Goal: Information Seeking & Learning: Learn about a topic

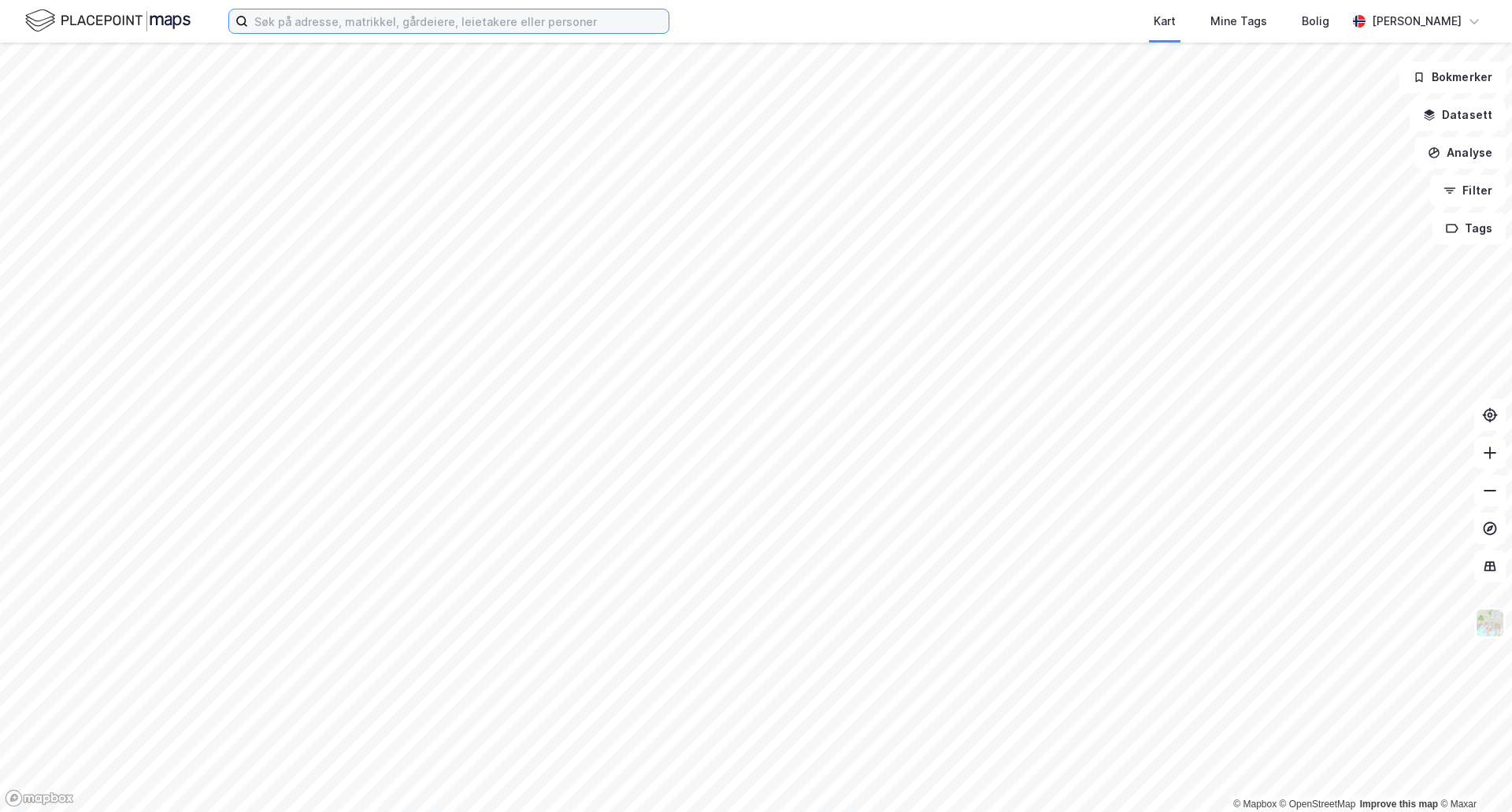
click at [314, 29] on input at bounding box center [458, 21] width 420 height 24
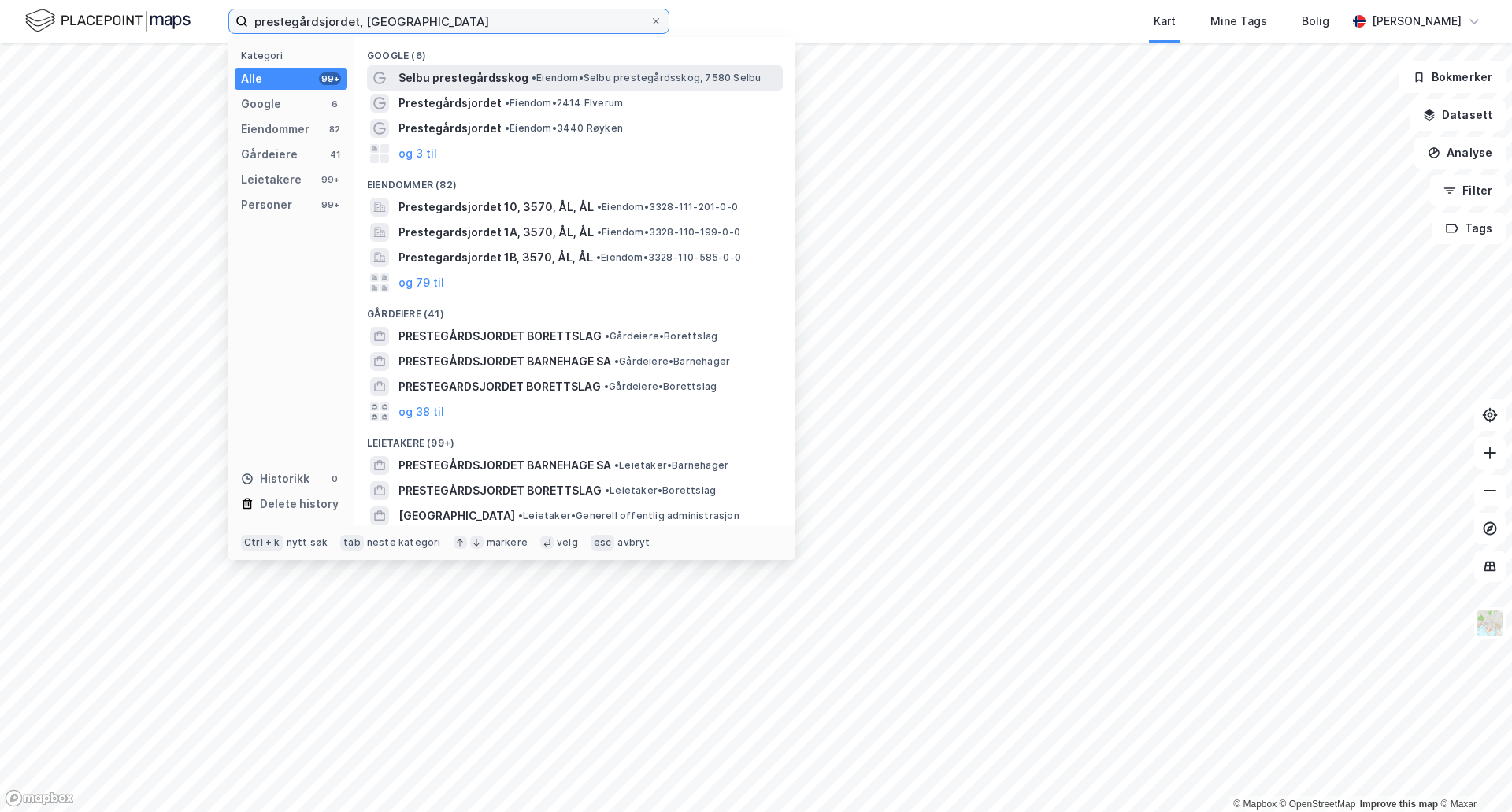
type input "prestegårdsjordet, [GEOGRAPHIC_DATA]"
click at [532, 76] on span "•" at bounding box center [534, 78] width 5 height 11
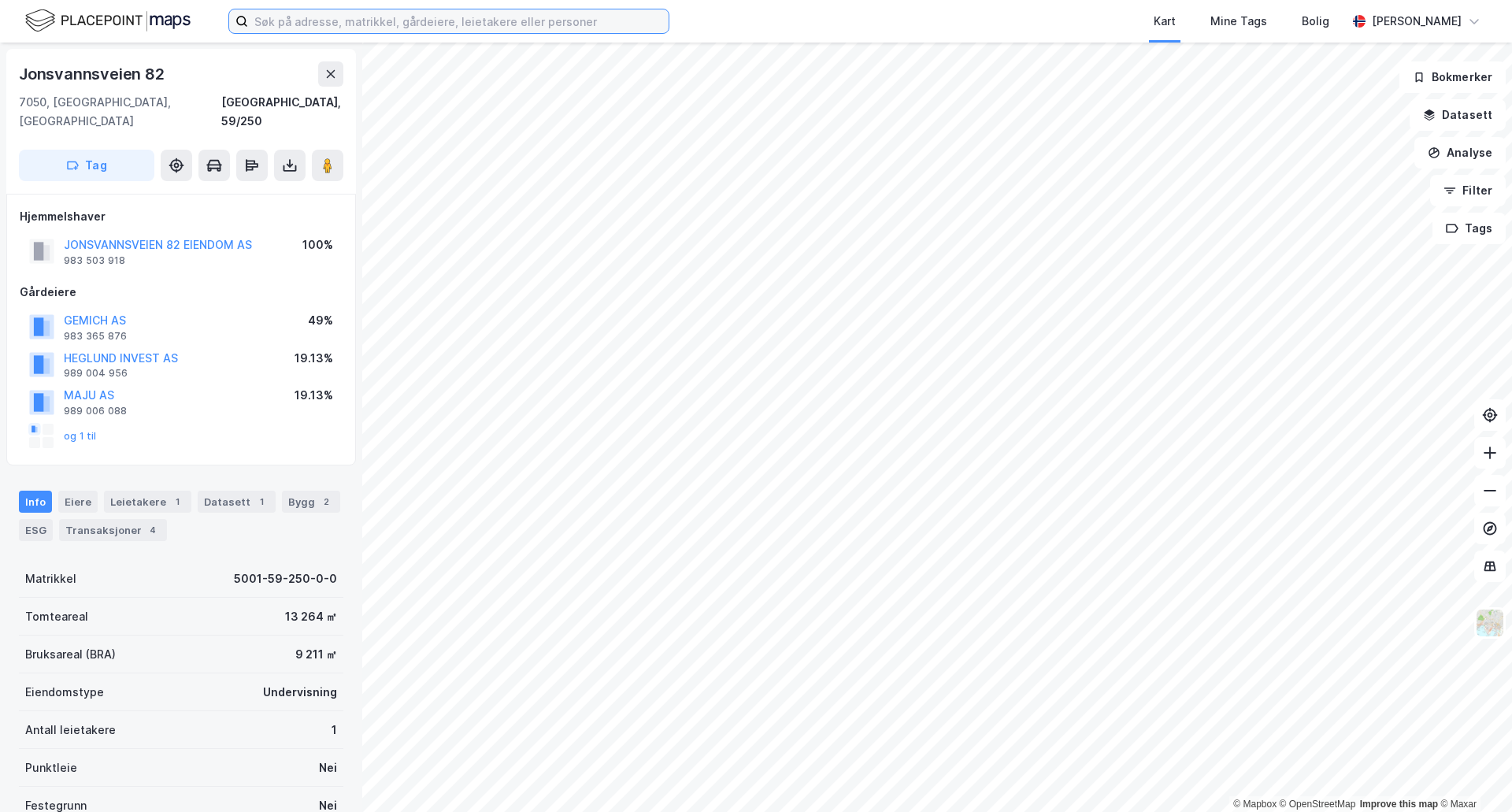
click at [287, 28] on input at bounding box center [458, 21] width 420 height 24
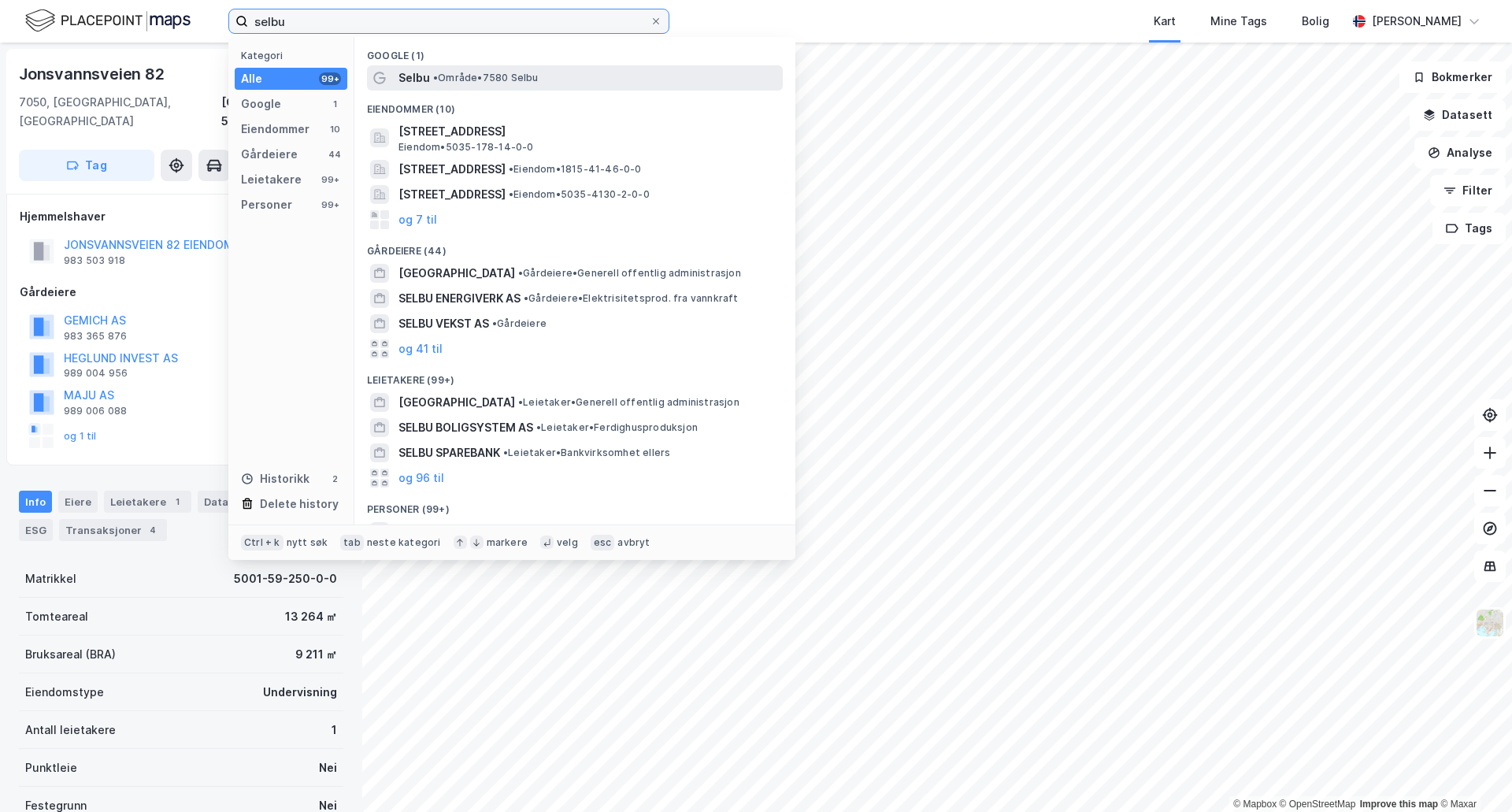
type input "selbu"
click at [461, 76] on span "• Område • 7580 Selbu" at bounding box center [486, 78] width 105 height 12
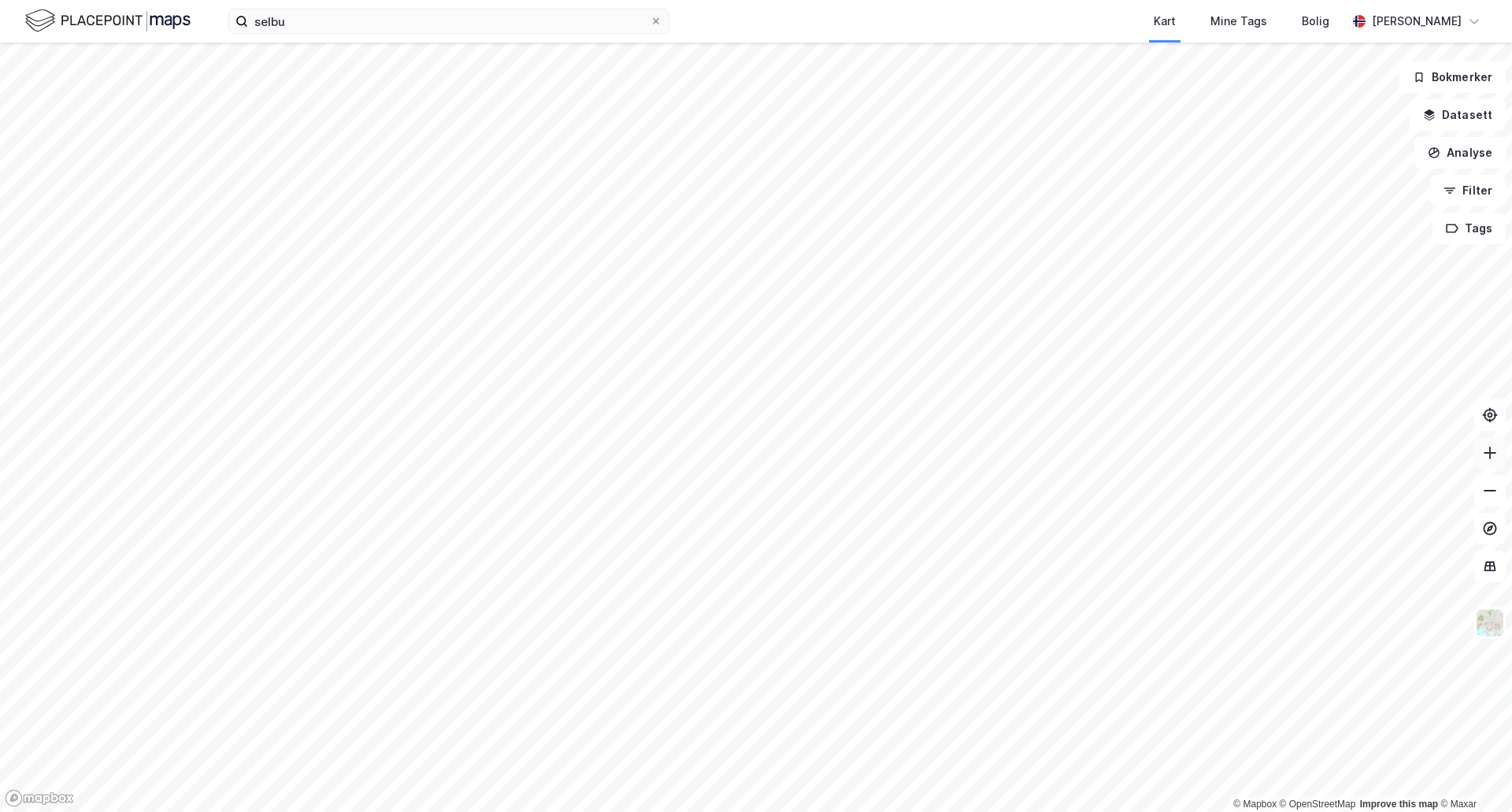
click at [1486, 454] on icon at bounding box center [1490, 452] width 16 height 16
click at [1486, 453] on icon at bounding box center [1490, 452] width 16 height 16
click at [1487, 630] on img at bounding box center [1490, 623] width 30 height 30
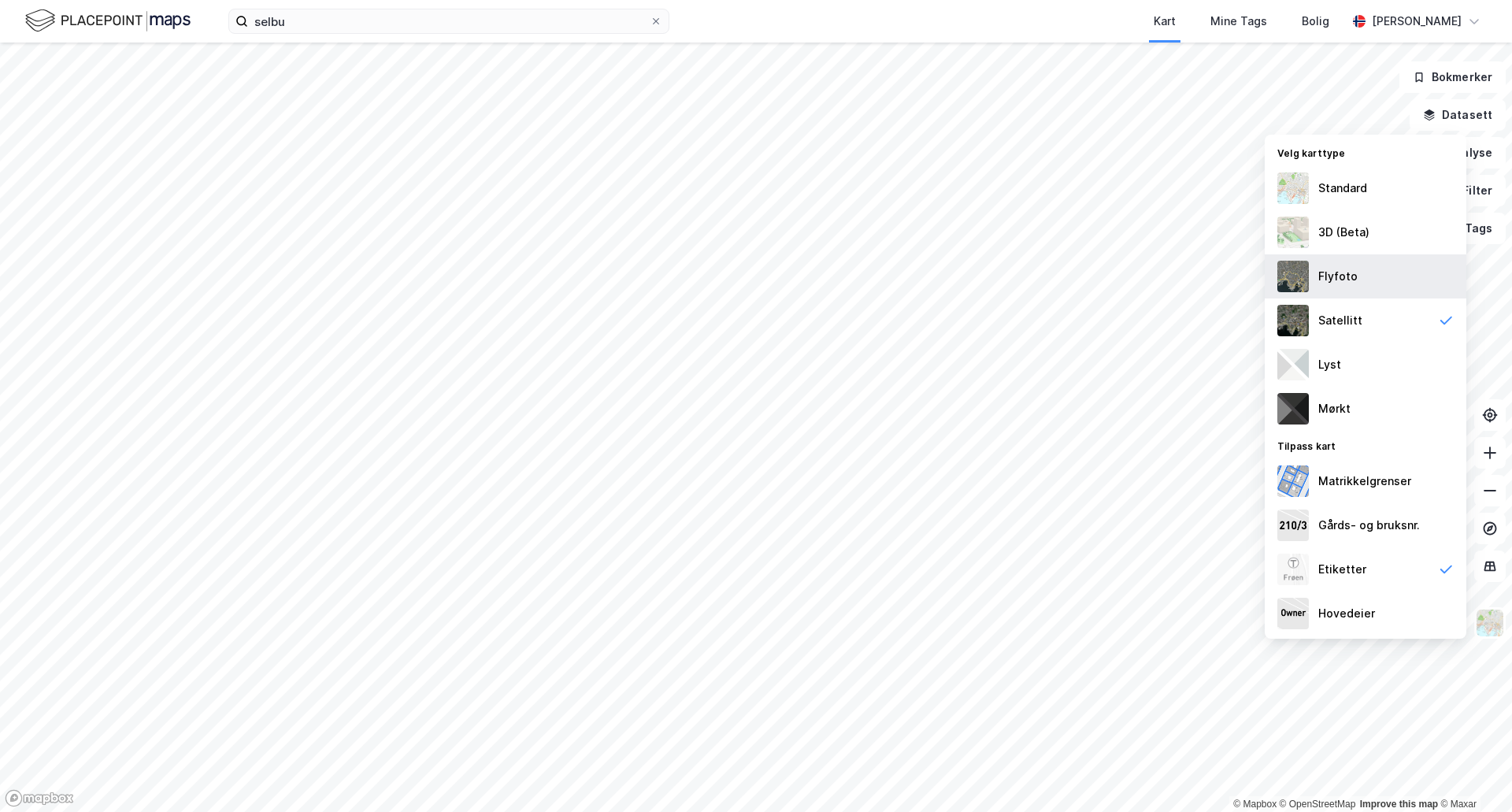
click at [1324, 274] on div "Flyfoto" at bounding box center [1339, 276] width 40 height 19
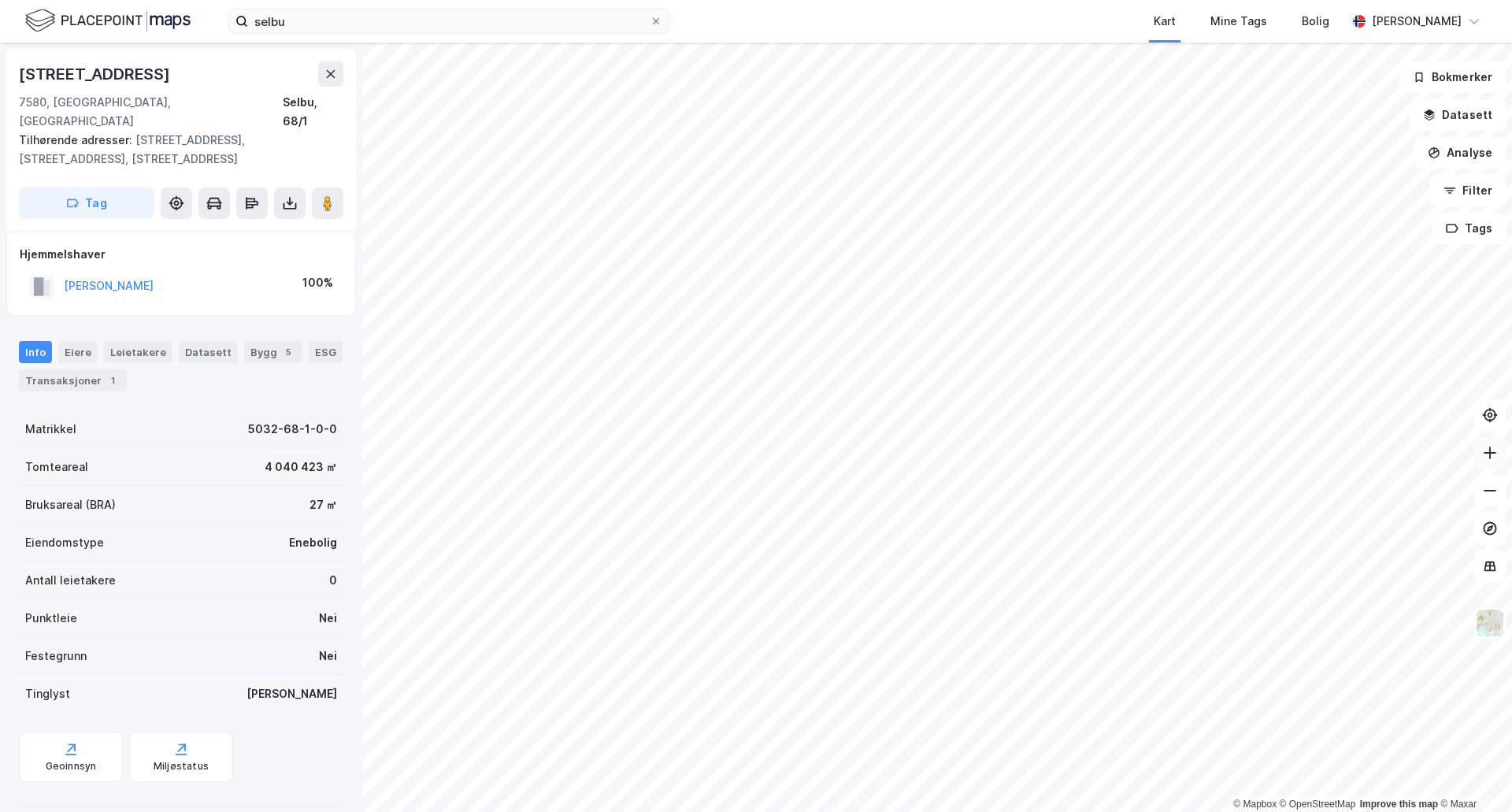
click at [1490, 453] on icon at bounding box center [1490, 452] width 2 height 12
click at [1492, 450] on icon at bounding box center [1490, 452] width 16 height 16
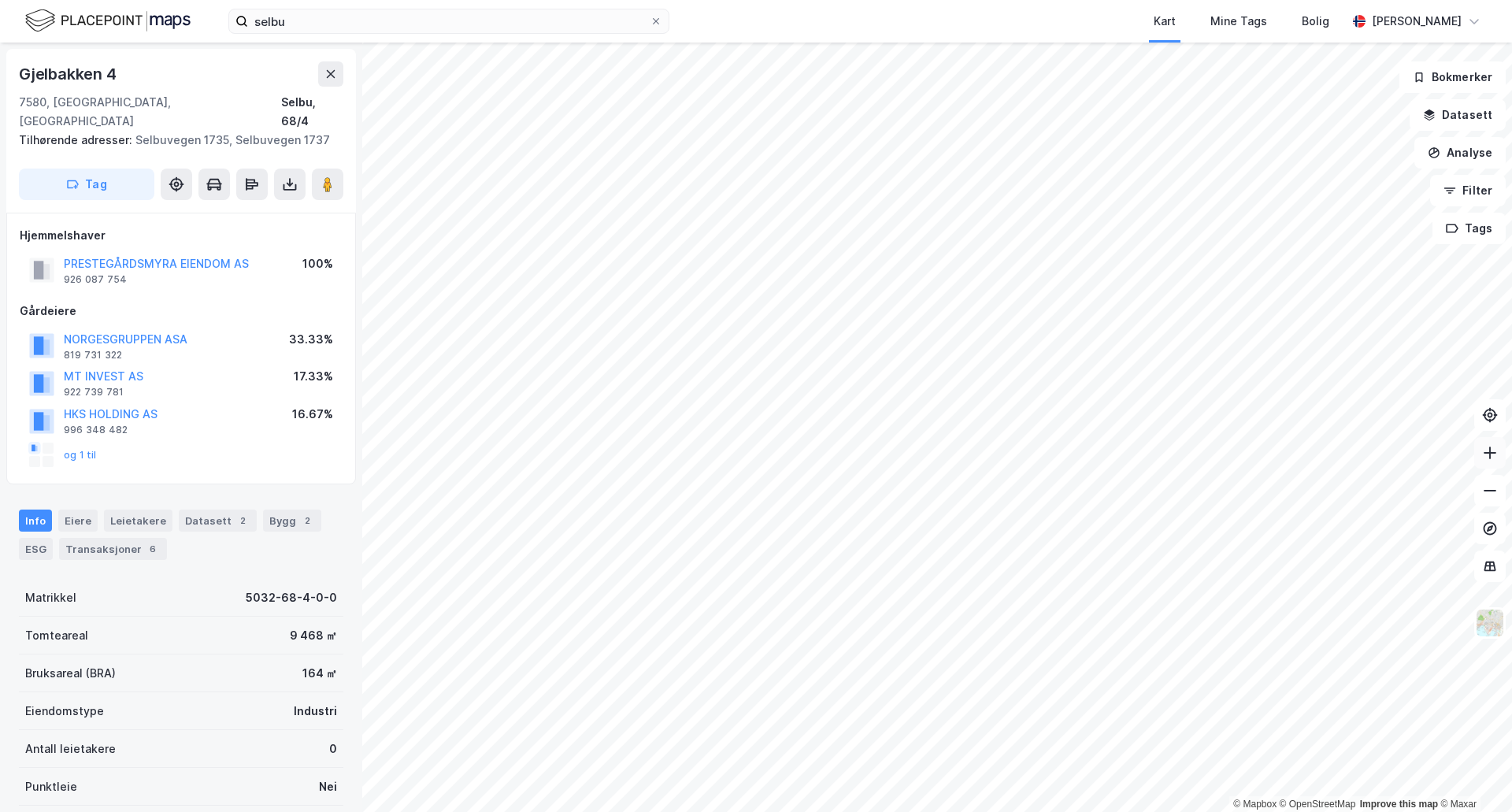
click at [1483, 452] on icon at bounding box center [1490, 452] width 16 height 16
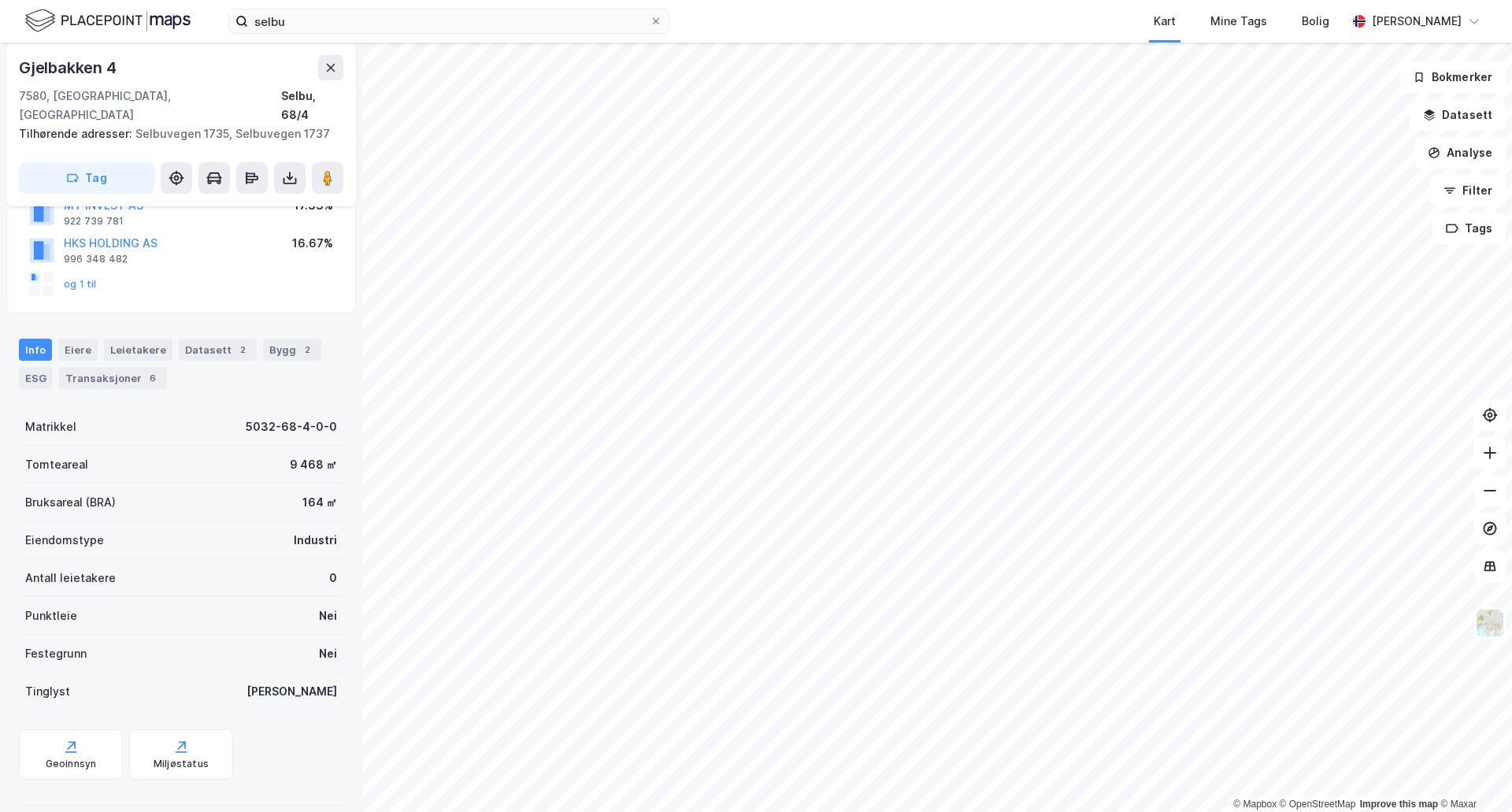
scroll to position [92, 0]
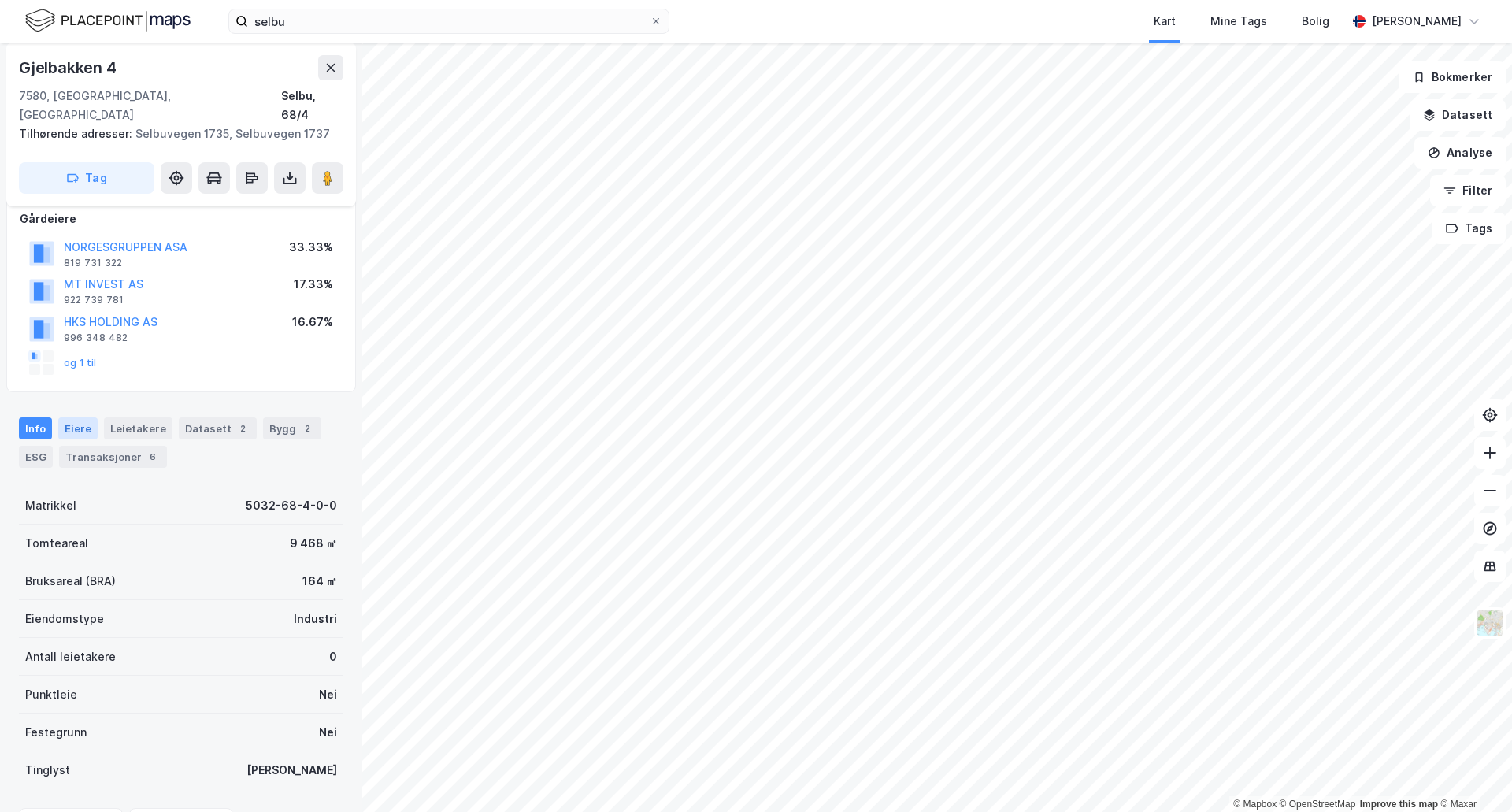
click at [75, 417] on div "Eiere" at bounding box center [79, 428] width 40 height 22
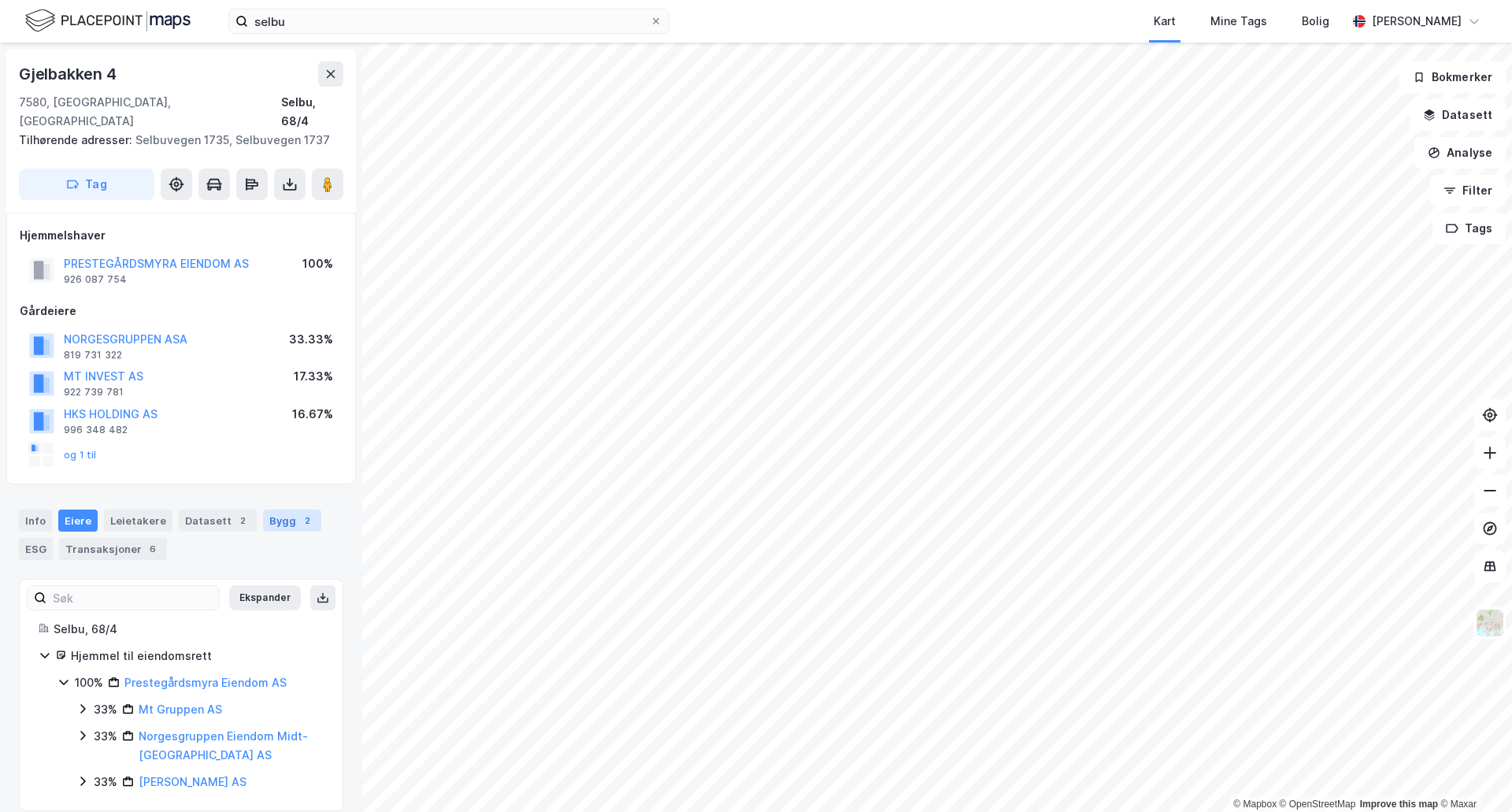
click at [287, 509] on div "Bygg 2" at bounding box center [293, 520] width 59 height 22
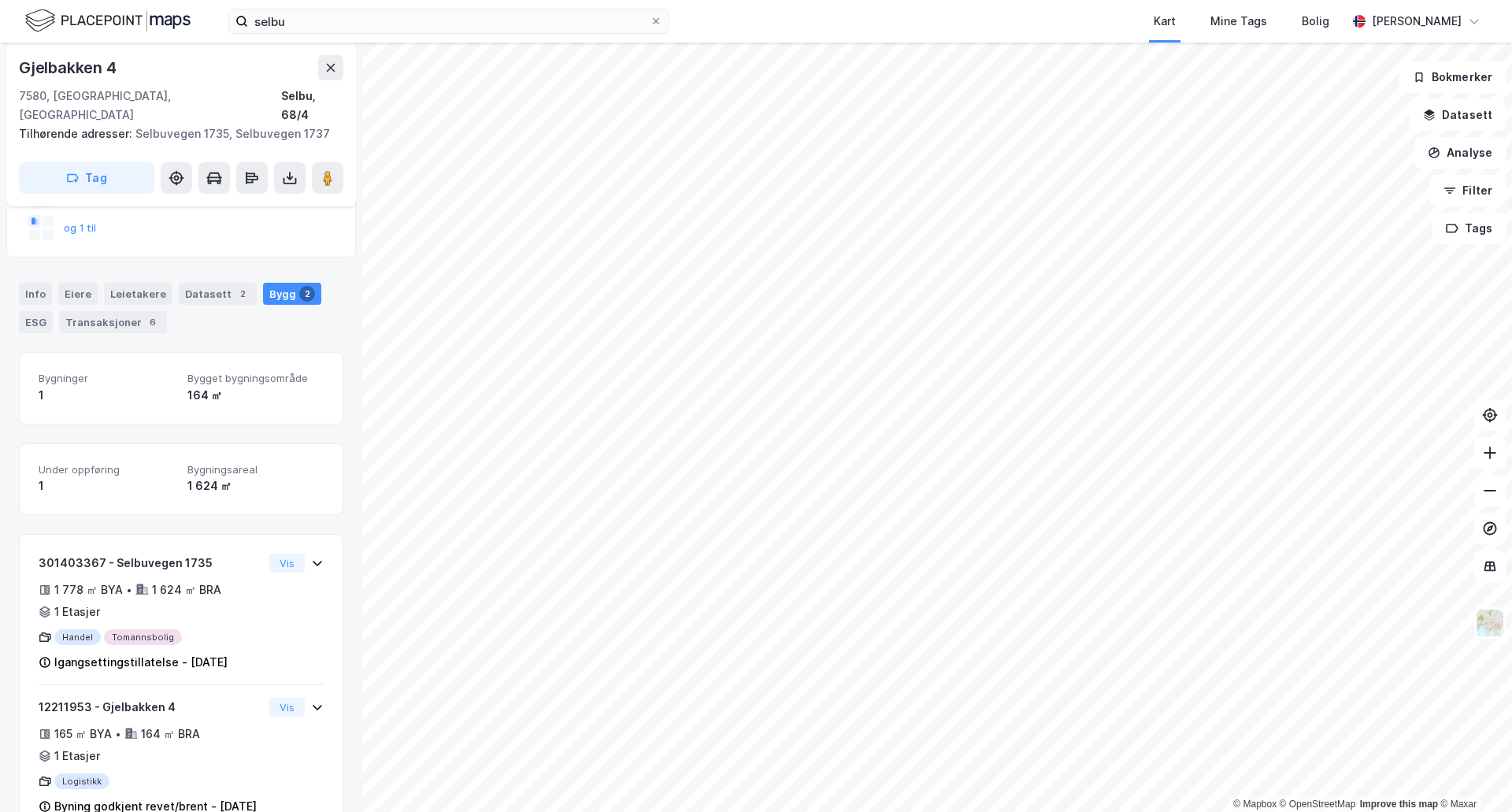
scroll to position [237, 0]
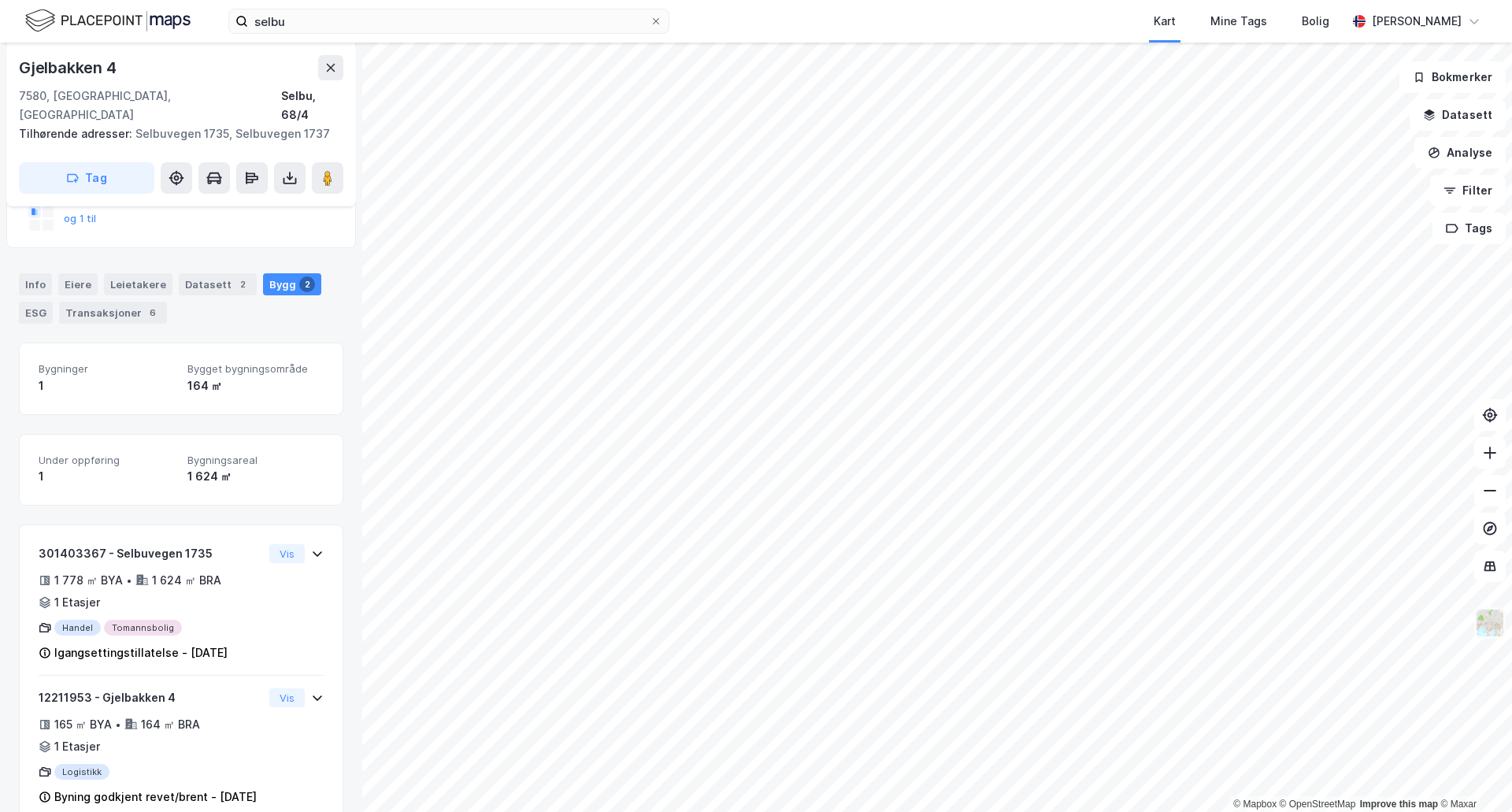
click at [1501, 628] on img at bounding box center [1490, 623] width 30 height 30
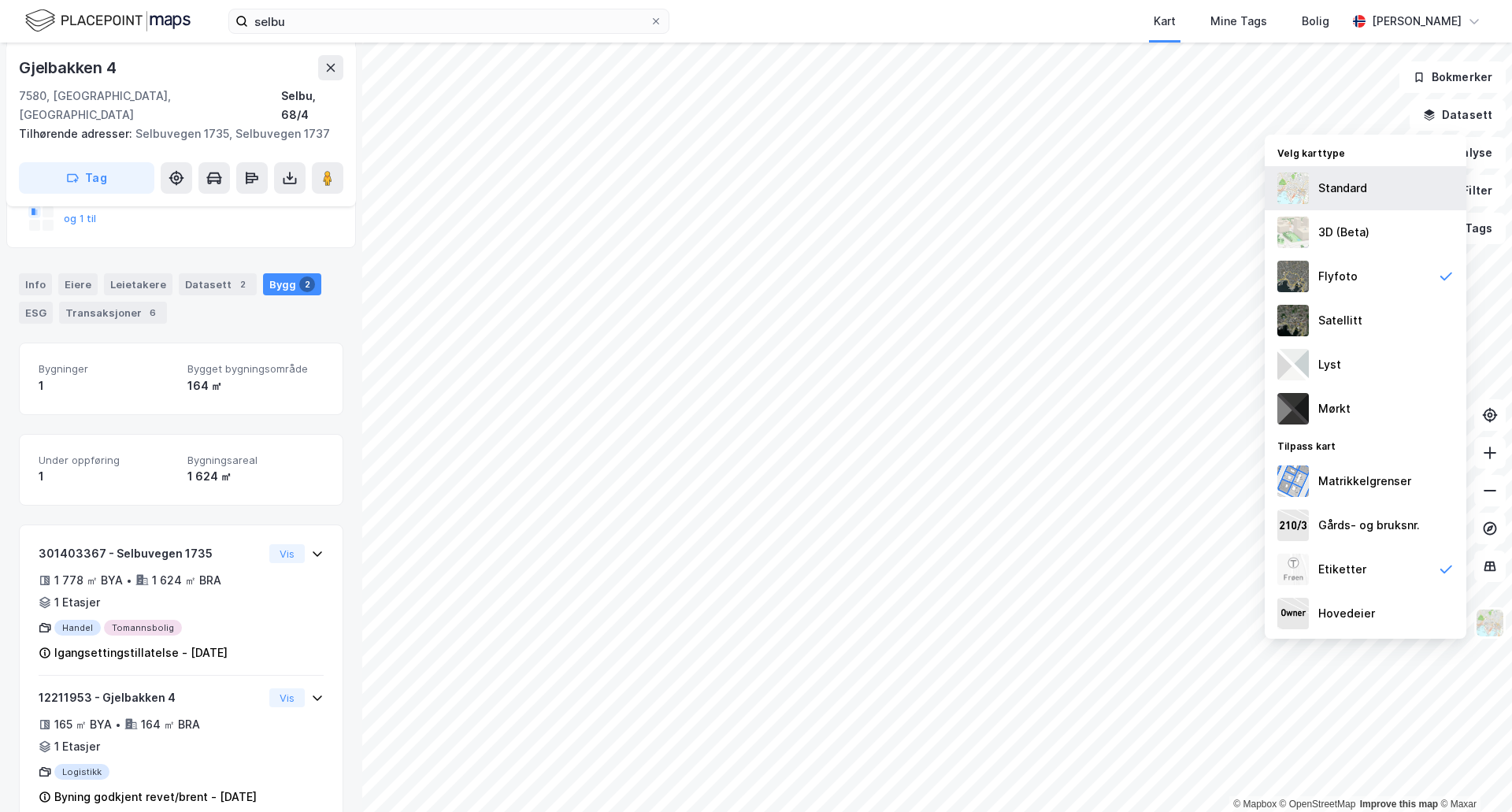
click at [1329, 186] on div "Standard" at bounding box center [1343, 188] width 49 height 19
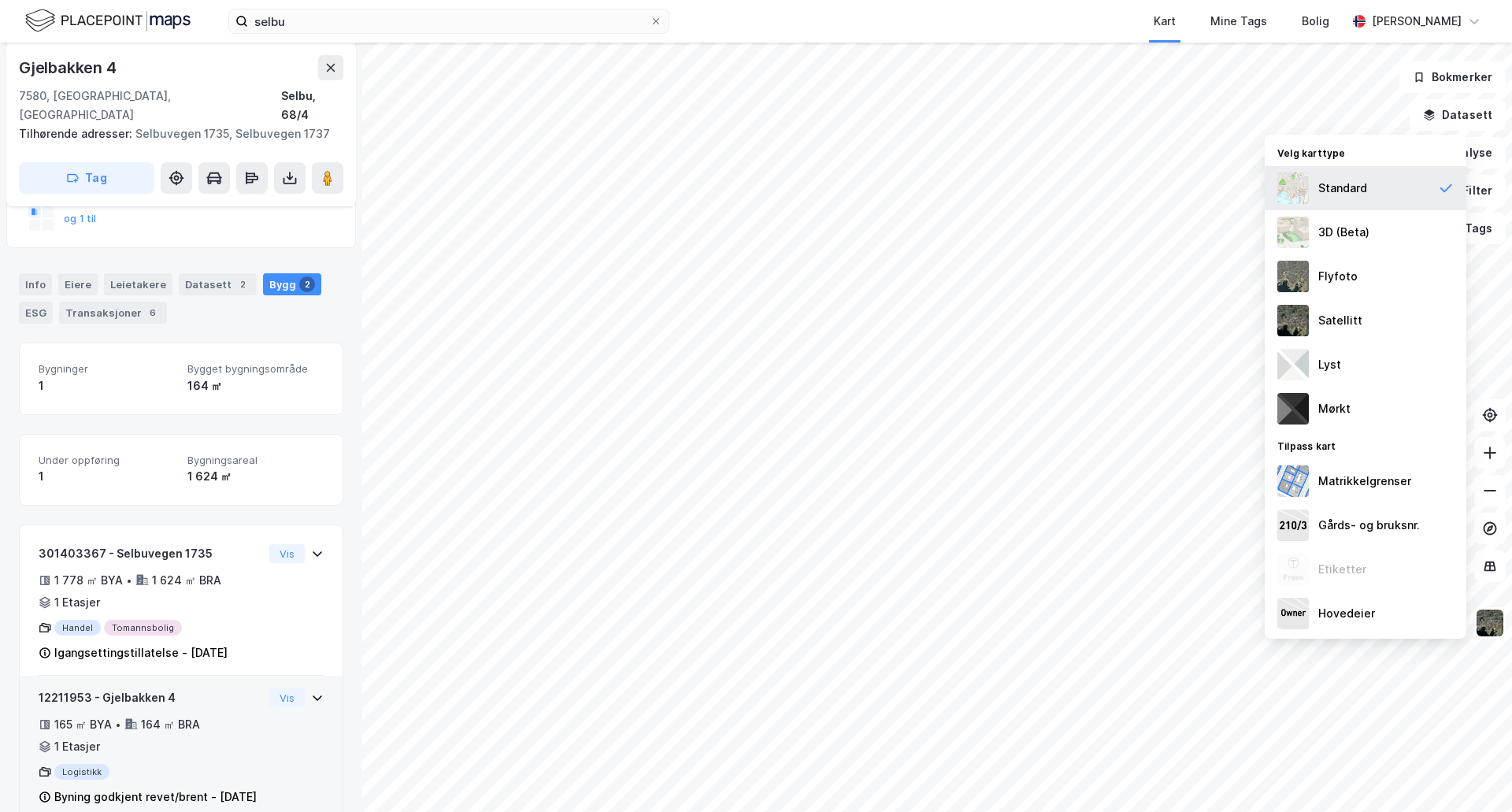
scroll to position [269, 0]
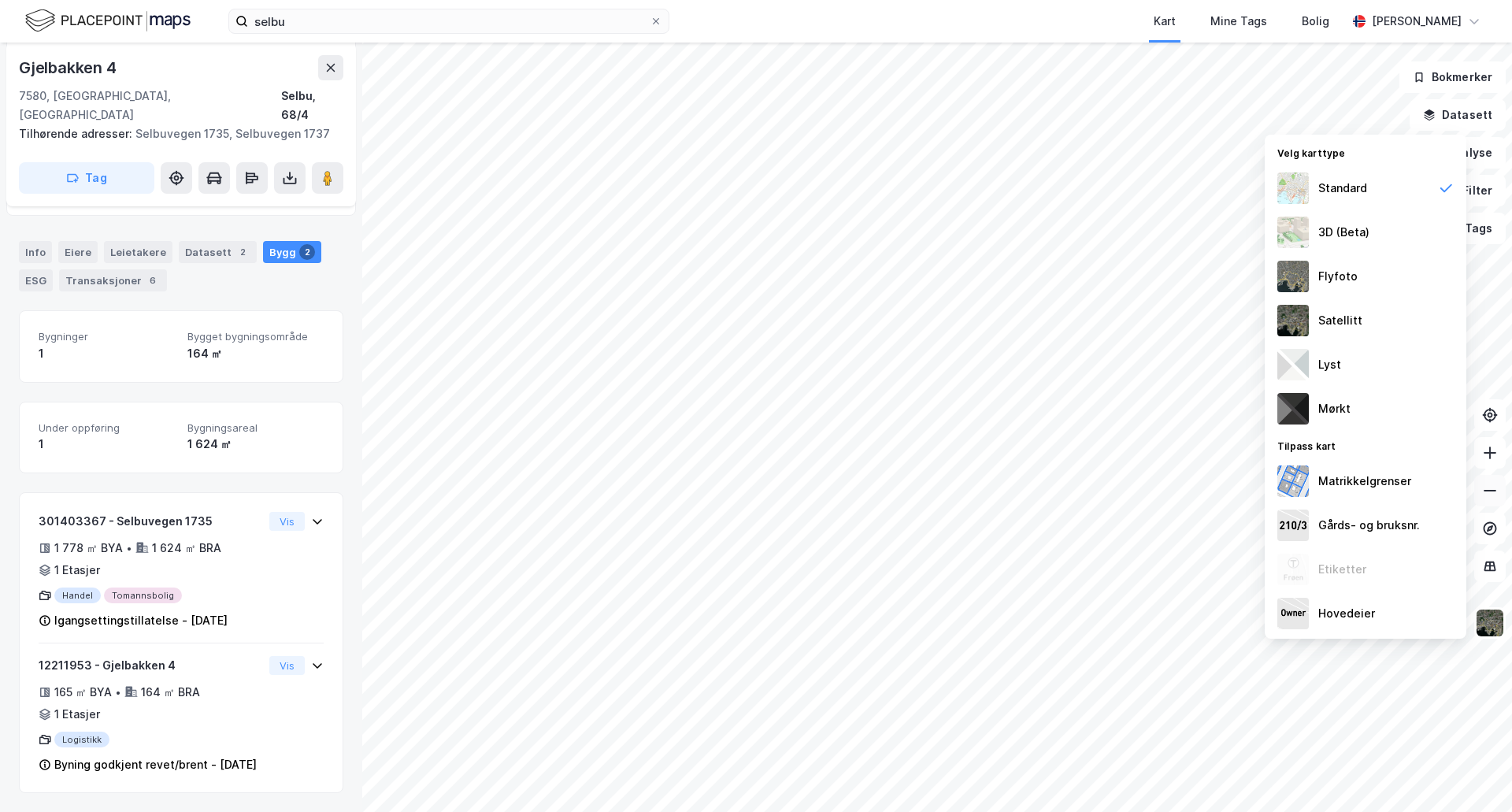
click at [1487, 486] on icon at bounding box center [1490, 490] width 16 height 16
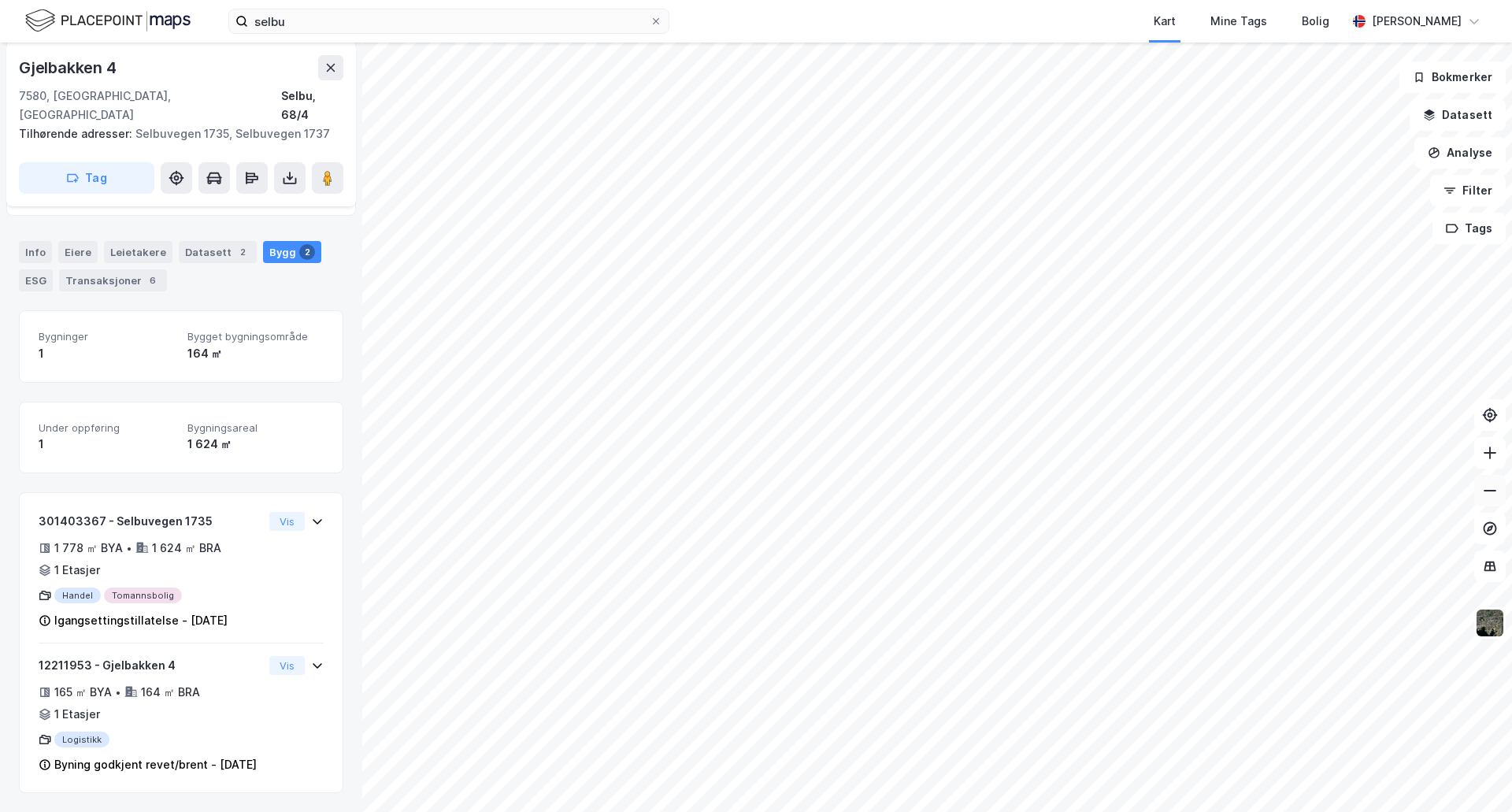
click at [1492, 490] on icon at bounding box center [1489, 490] width 12 height 2
click at [1490, 450] on icon at bounding box center [1490, 452] width 2 height 12
click at [1486, 616] on img at bounding box center [1490, 623] width 30 height 30
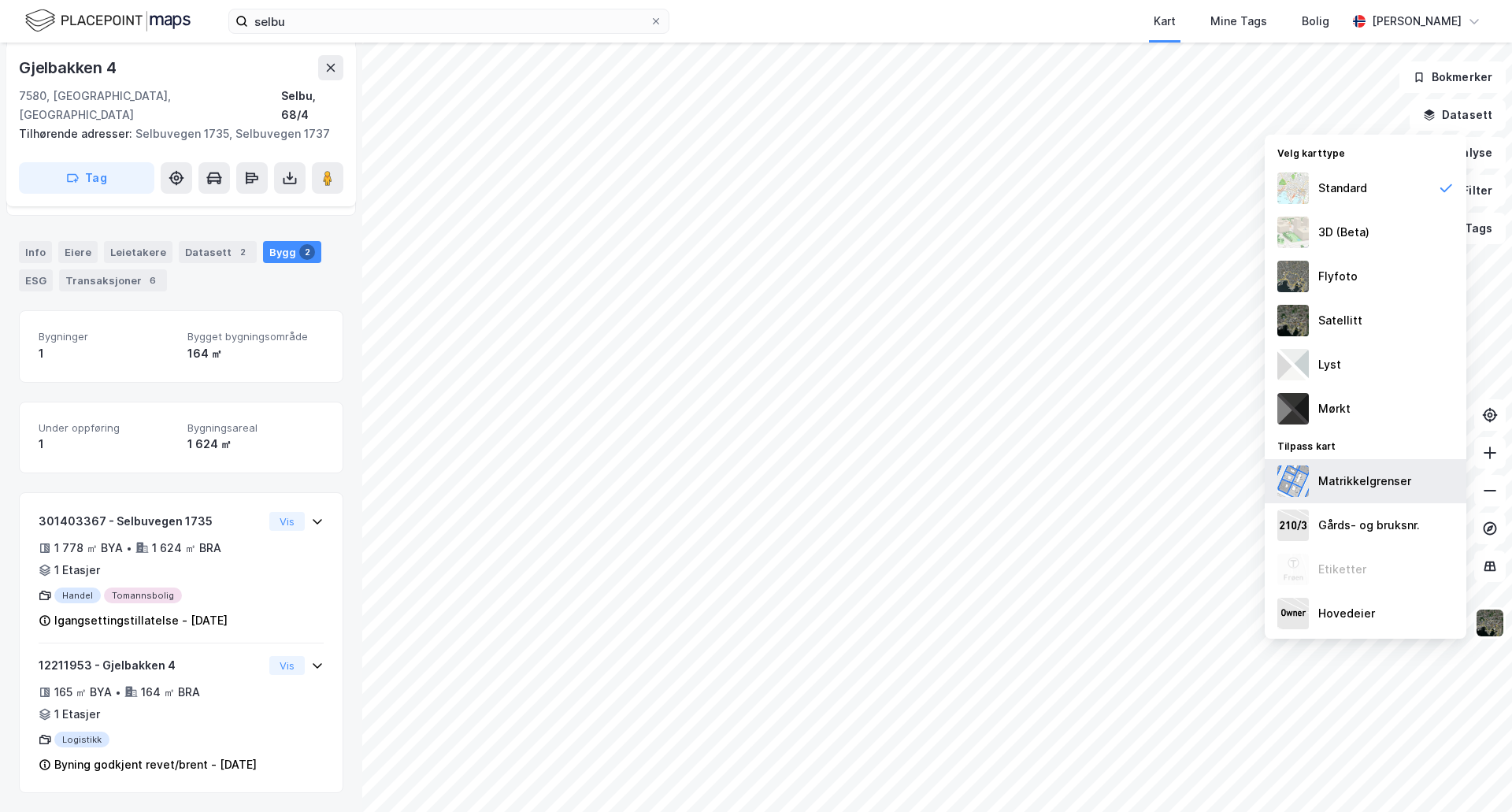
click at [1352, 478] on div "Matrikkelgrenser" at bounding box center [1365, 481] width 93 height 19
click at [1332, 317] on div "Satellitt" at bounding box center [1341, 321] width 44 height 19
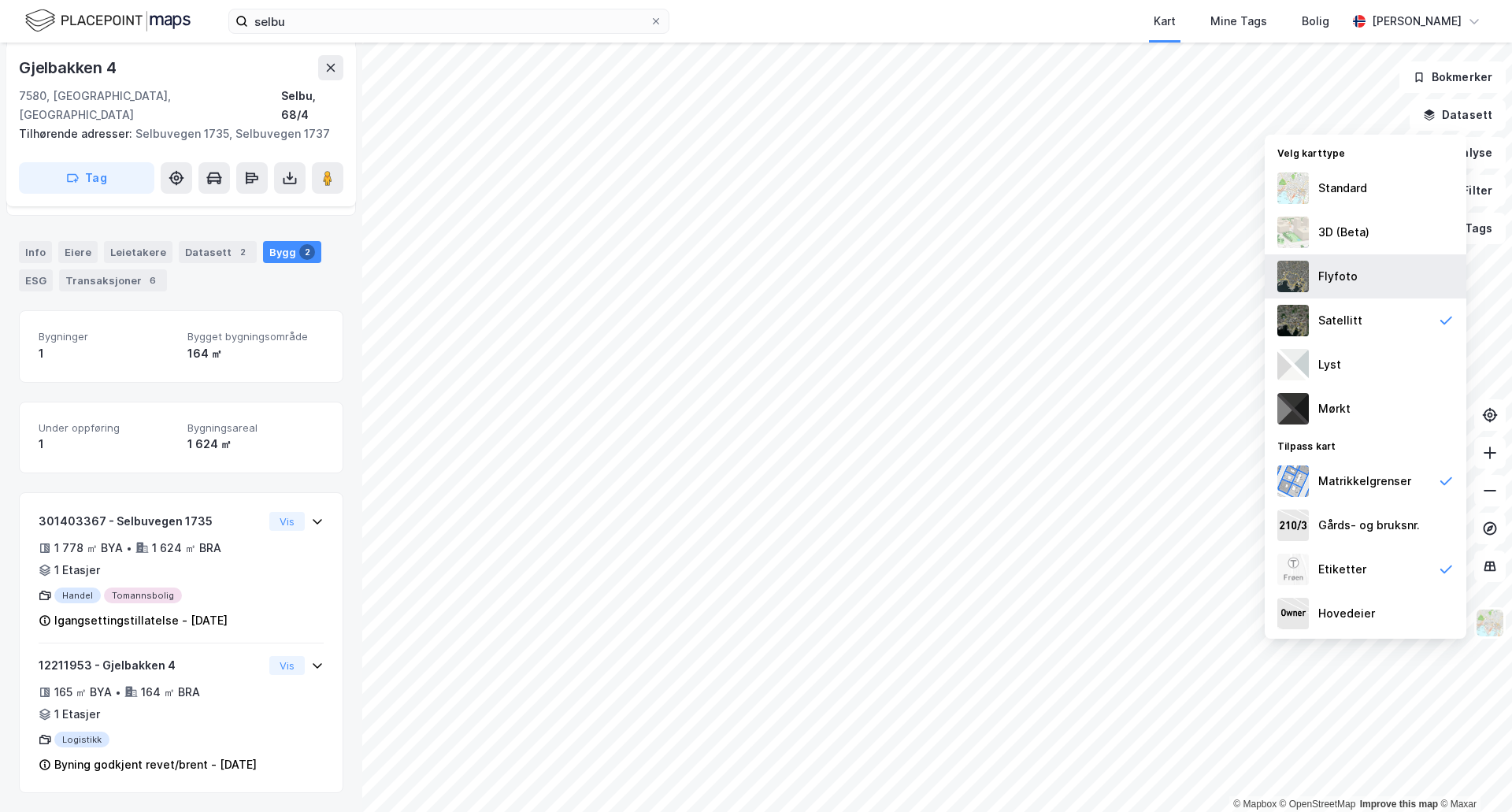
click at [1324, 278] on div "Flyfoto" at bounding box center [1339, 276] width 40 height 19
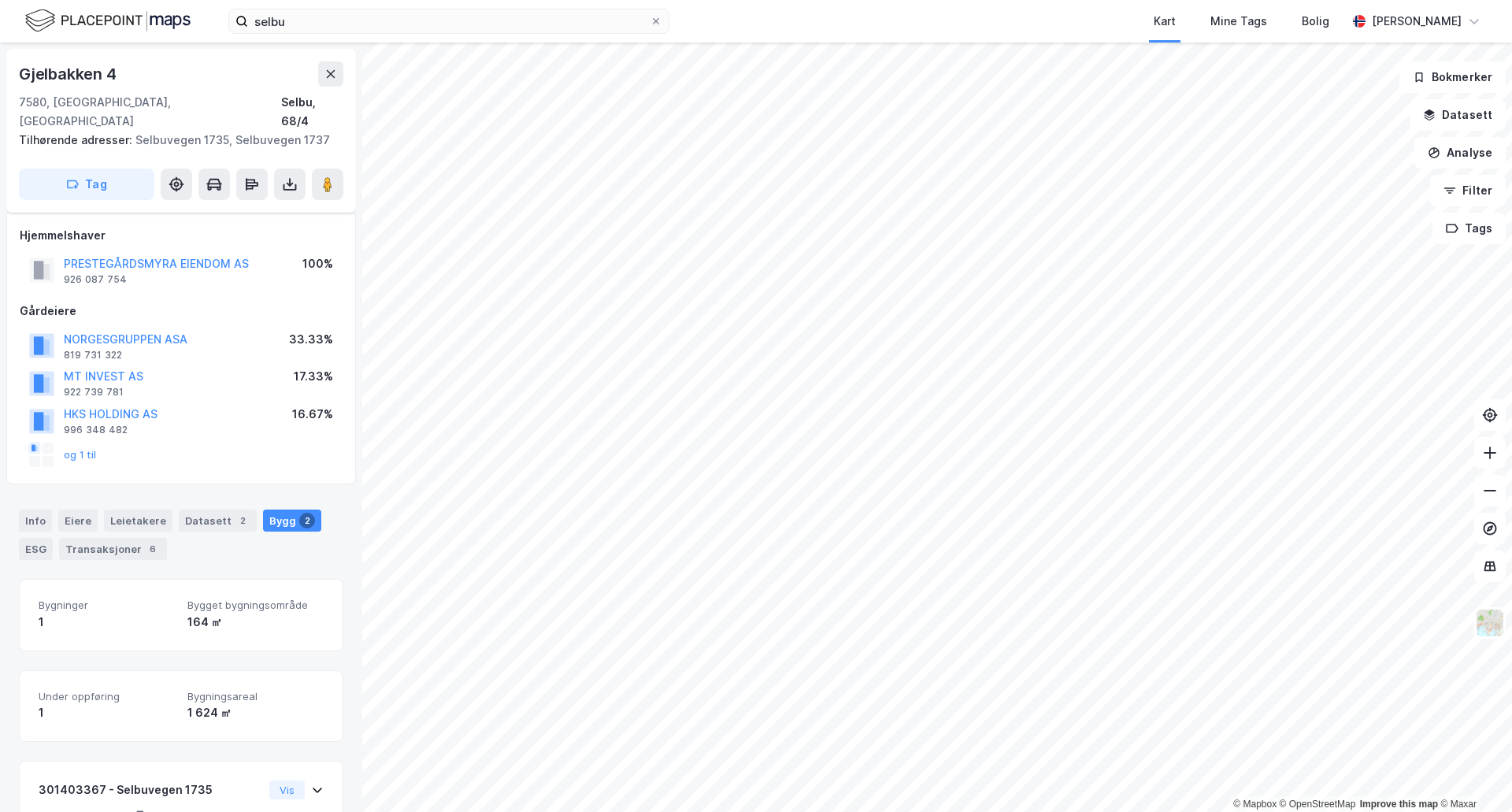
scroll to position [269, 0]
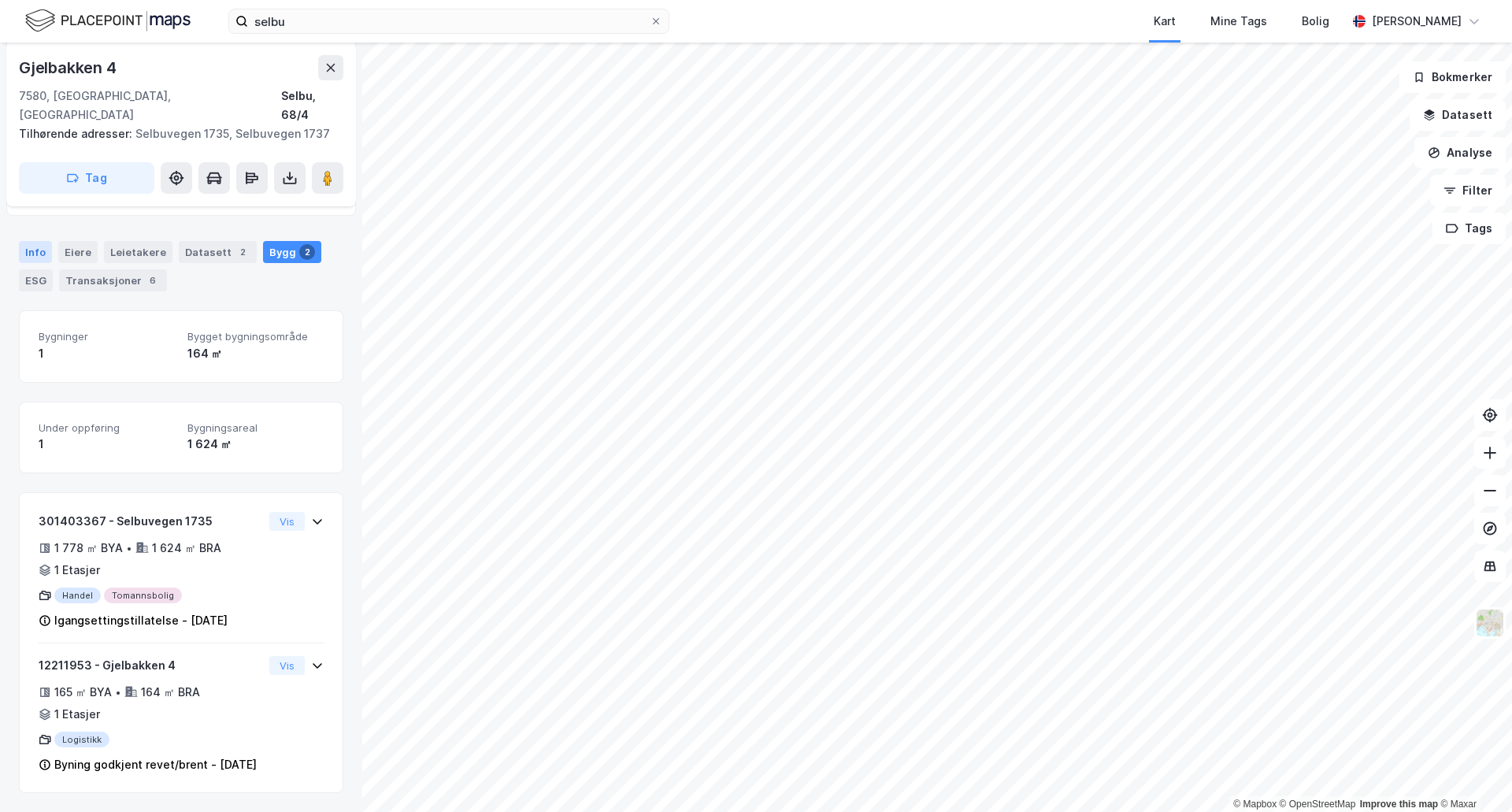
click at [39, 241] on div "Info" at bounding box center [35, 252] width 33 height 22
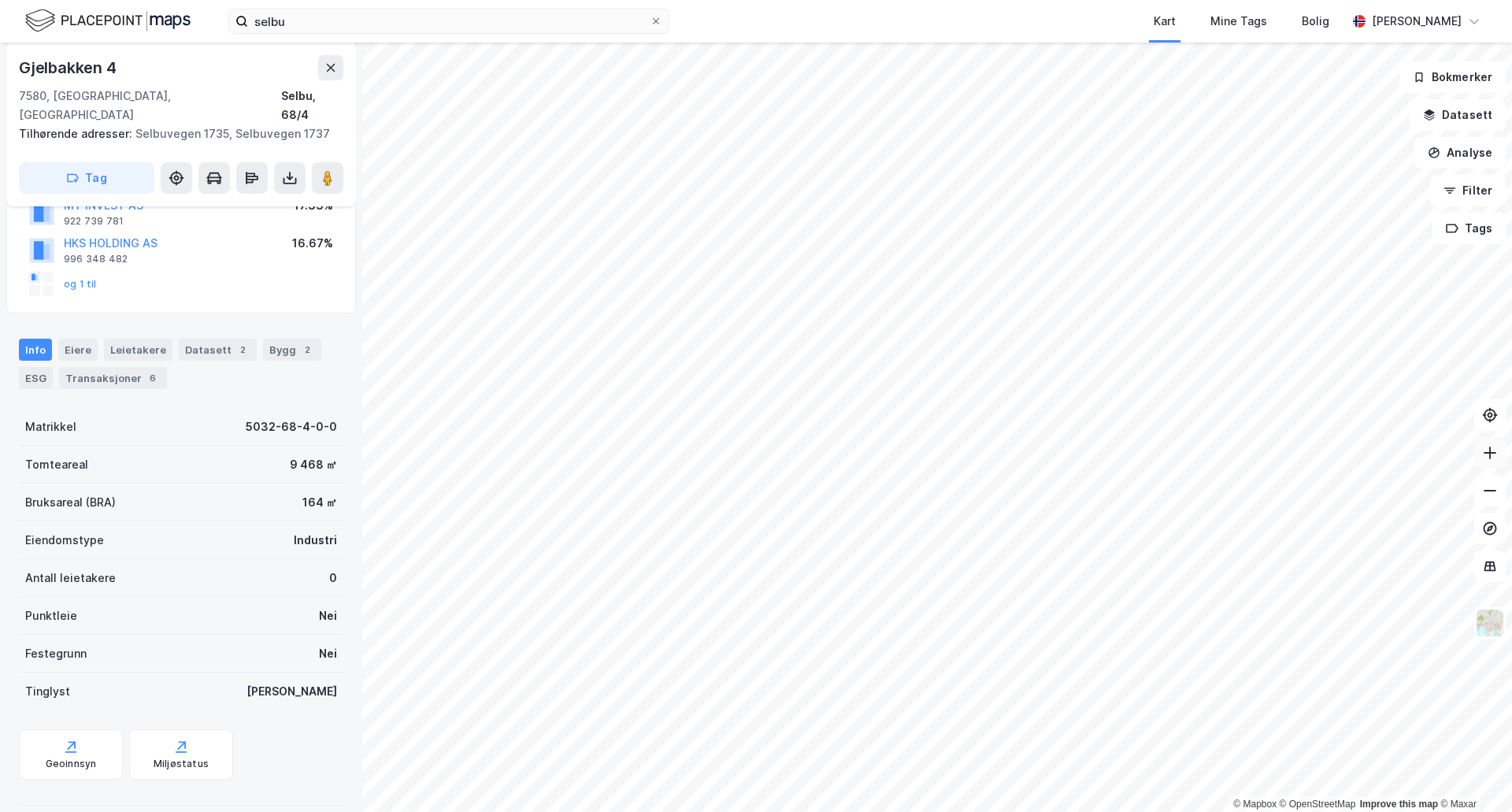
click at [1484, 450] on icon at bounding box center [1490, 452] width 16 height 16
click at [1492, 630] on img at bounding box center [1490, 623] width 30 height 30
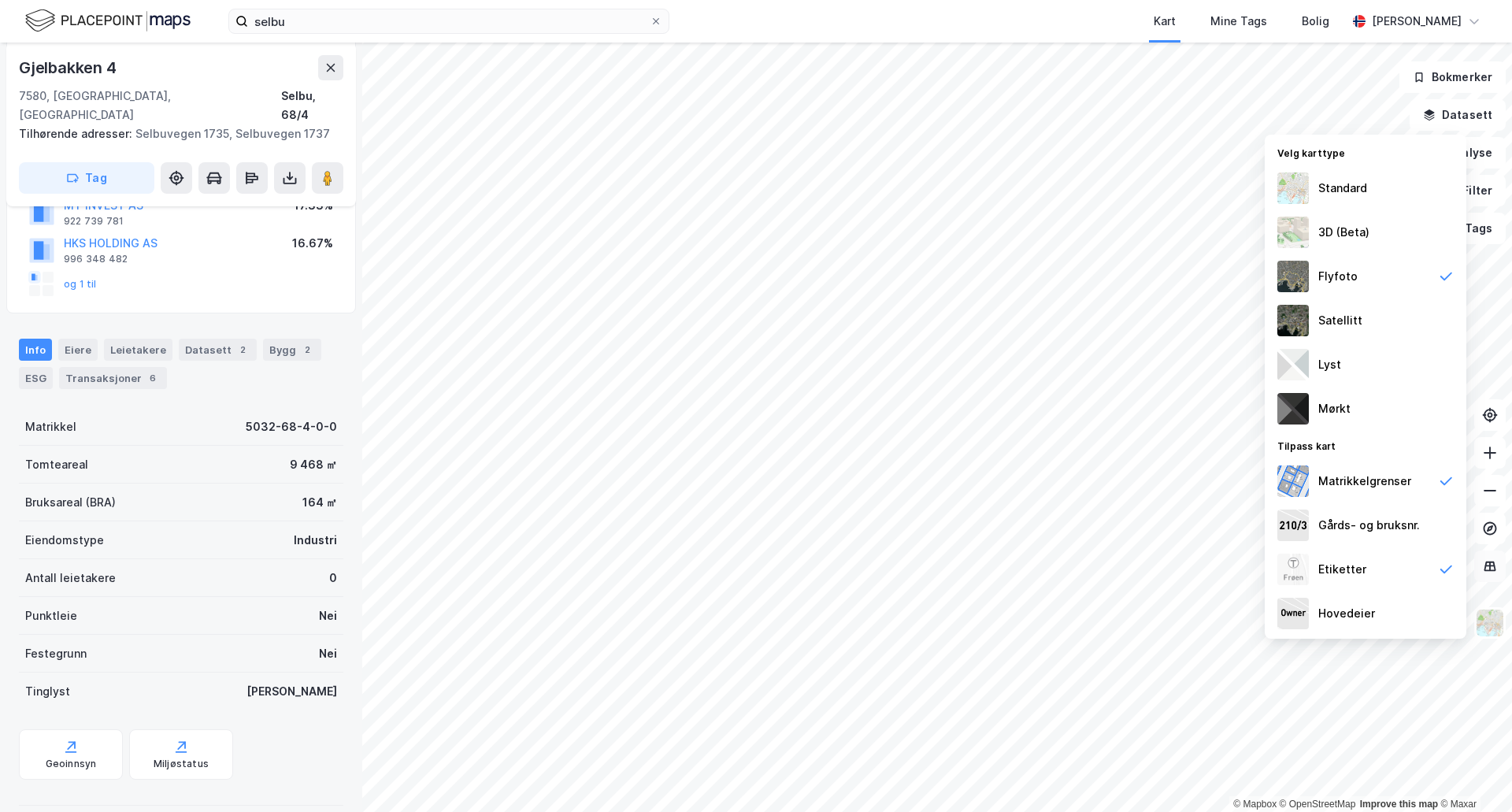
click at [1491, 564] on icon at bounding box center [1490, 565] width 10 height 2
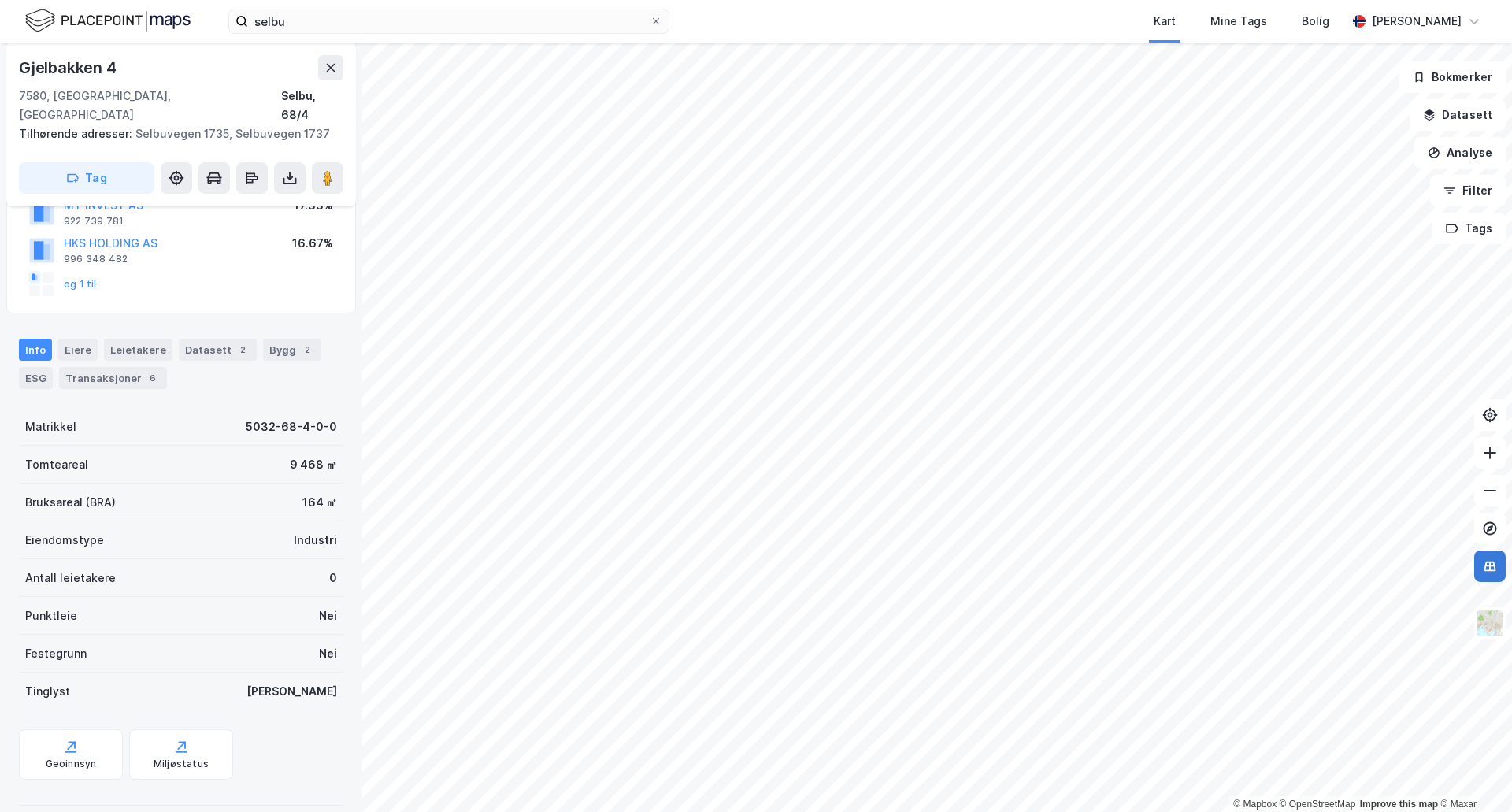
click at [1487, 574] on icon at bounding box center [1490, 566] width 16 height 16
